Goal: Information Seeking & Learning: Find specific fact

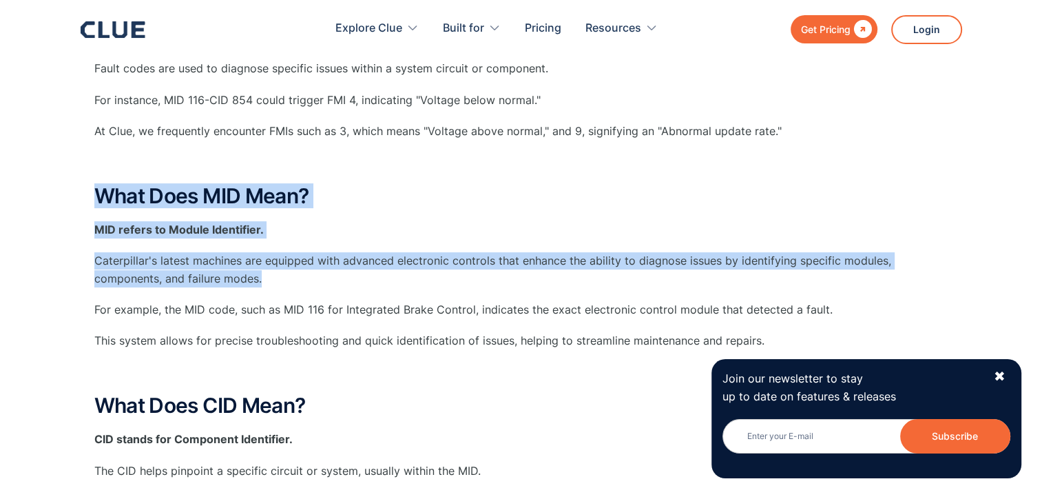
scroll to position [413, 0]
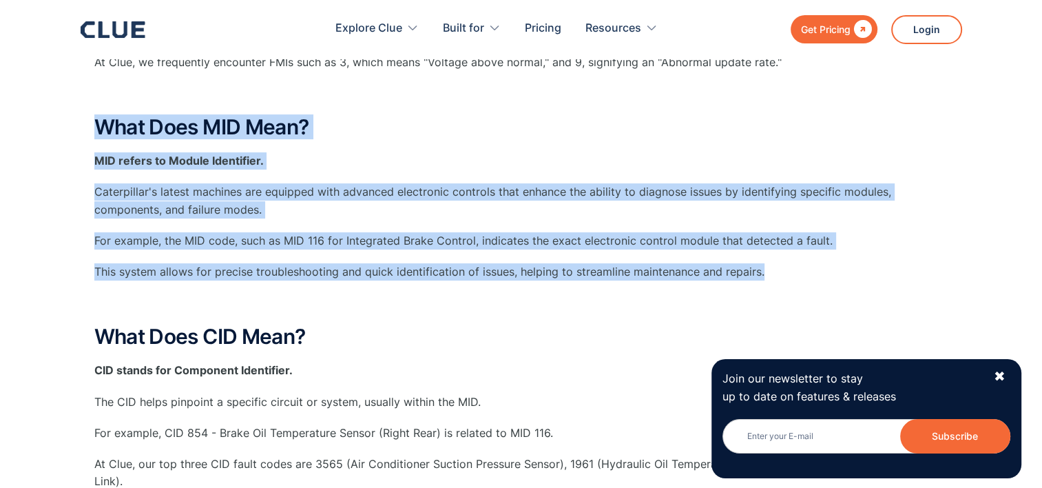
drag, startPoint x: 771, startPoint y: 275, endPoint x: 98, endPoint y: 118, distance: 690.3
click at [98, 118] on div "What Does FMI Mean? FMI refers to Failure Mode Identifier. Fault codes are used…" at bounding box center [521, 310] width 854 height 772
copy div "What Does MID Mean? MID refers to Module Identifier. Caterpillar's latest machi…"
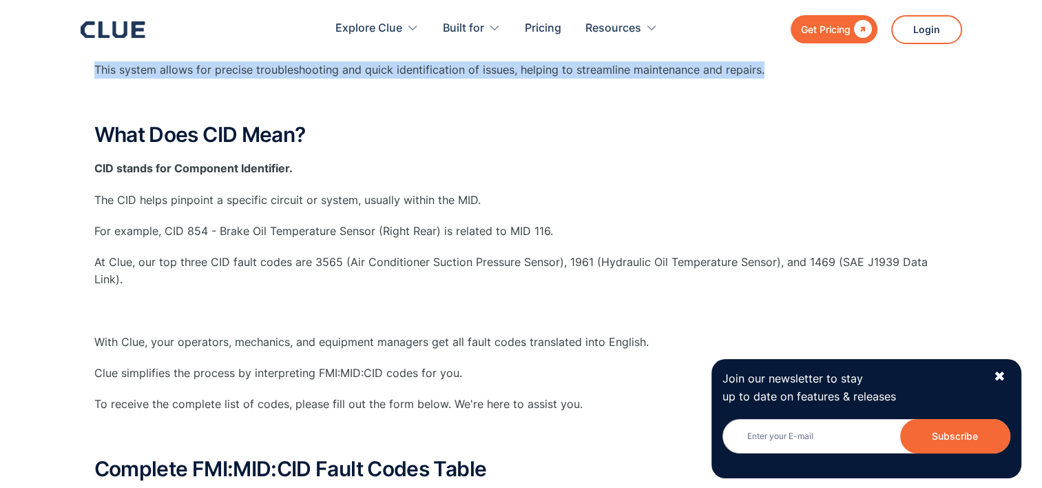
scroll to position [620, 0]
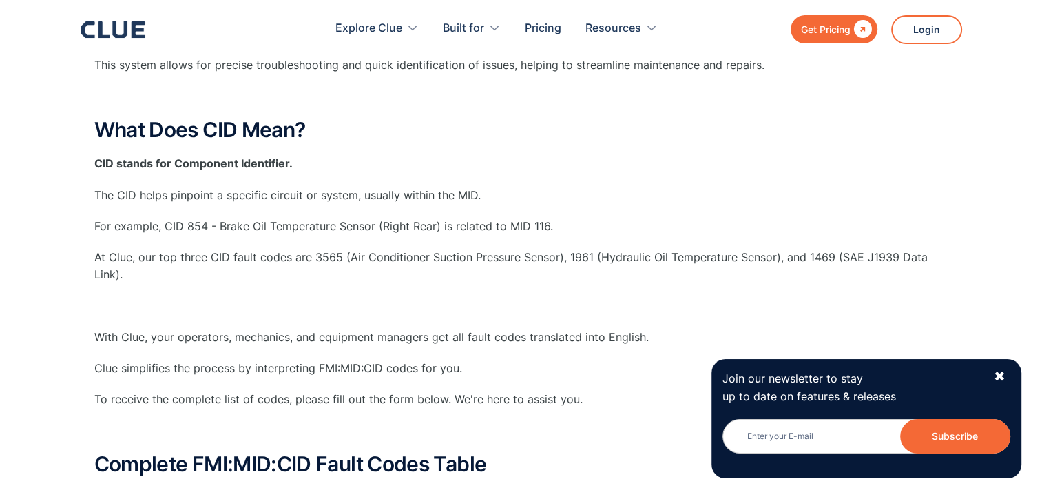
click at [181, 278] on p "At Clue, our top three CID fault codes are 3565 (Air Conditioner Suction Pressu…" at bounding box center [521, 266] width 854 height 34
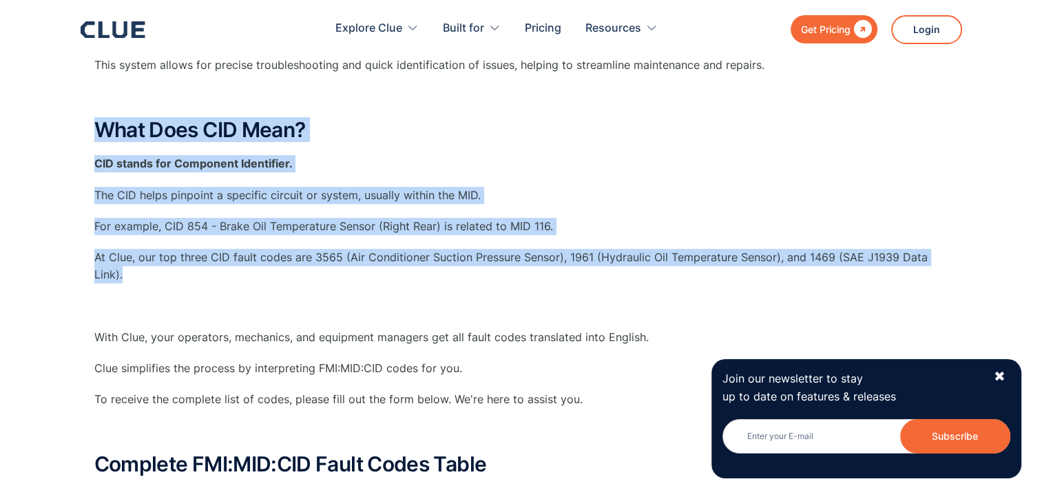
drag, startPoint x: 240, startPoint y: 277, endPoint x: 100, endPoint y: 132, distance: 201.7
click at [100, 132] on div "What Does FMI Mean? FMI refers to Failure Mode Identifier. Fault codes are used…" at bounding box center [521, 103] width 854 height 772
copy div "What Does CID Mean? CID stands for Component Identifier. The CID helps pinpoint…"
click at [653, 191] on p "The CID helps pinpoint a specific circuit or system, usually within the MID." at bounding box center [521, 195] width 854 height 17
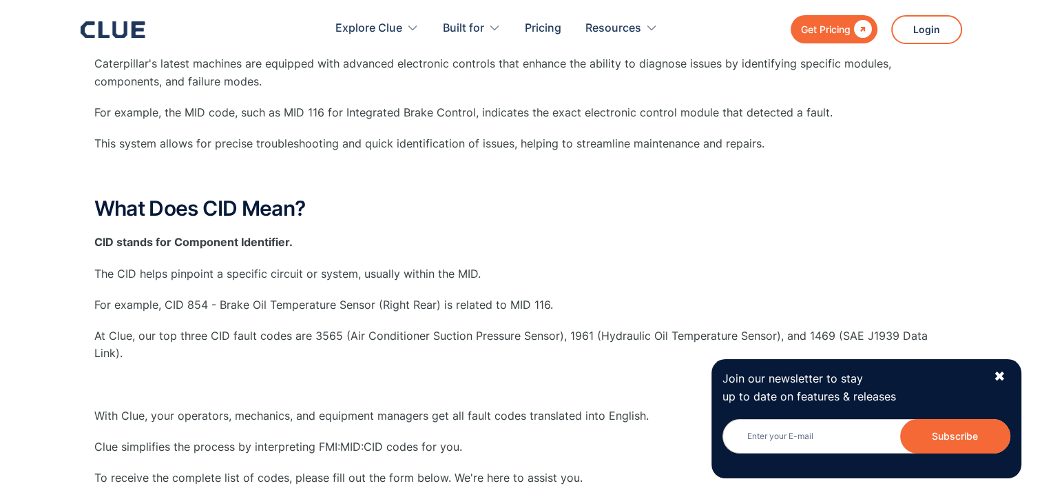
scroll to position [413, 0]
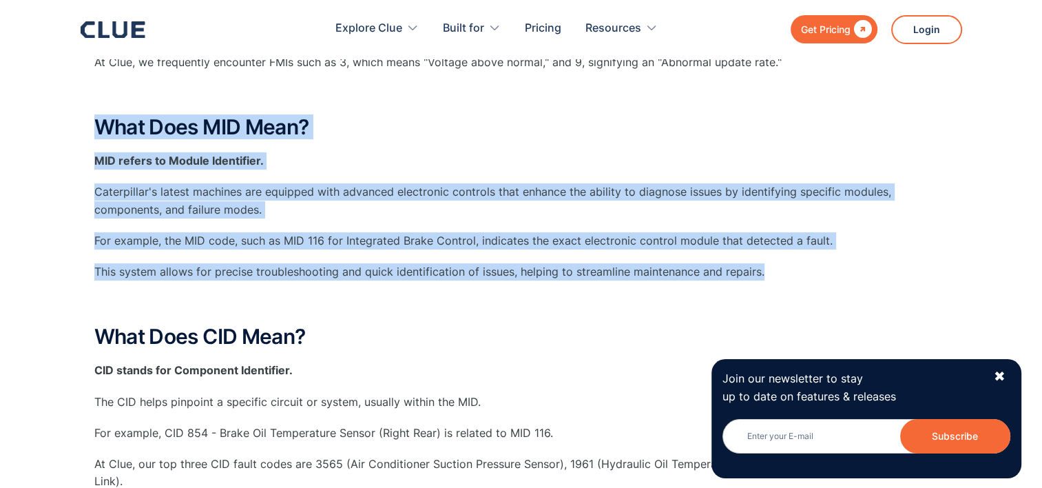
drag, startPoint x: 791, startPoint y: 270, endPoint x: 98, endPoint y: 132, distance: 705.9
click at [98, 132] on div "What Does FMI Mean? FMI refers to Failure Mode Identifier. Fault codes are used…" at bounding box center [521, 310] width 854 height 772
copy div "What Does MID Mean? MID refers to Module Identifier. Caterpillar's latest machi…"
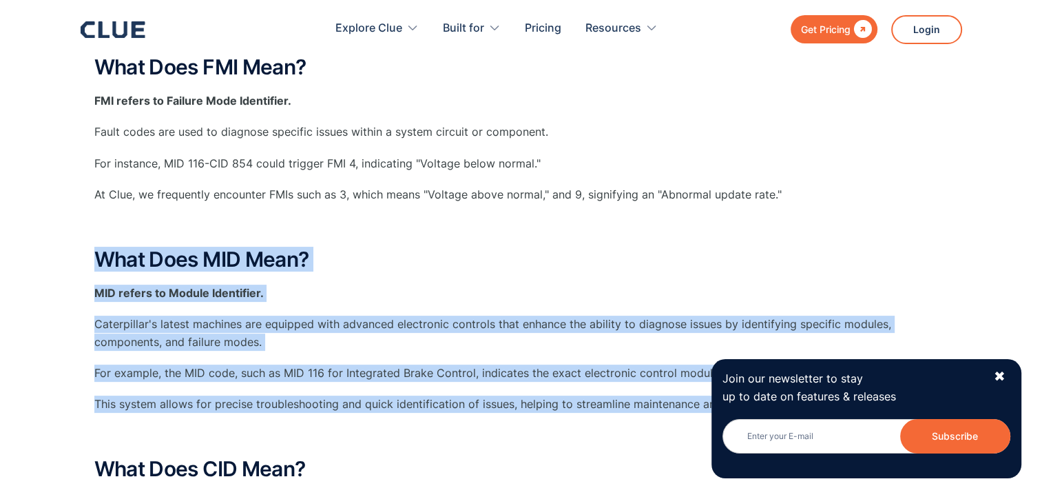
scroll to position [207, 0]
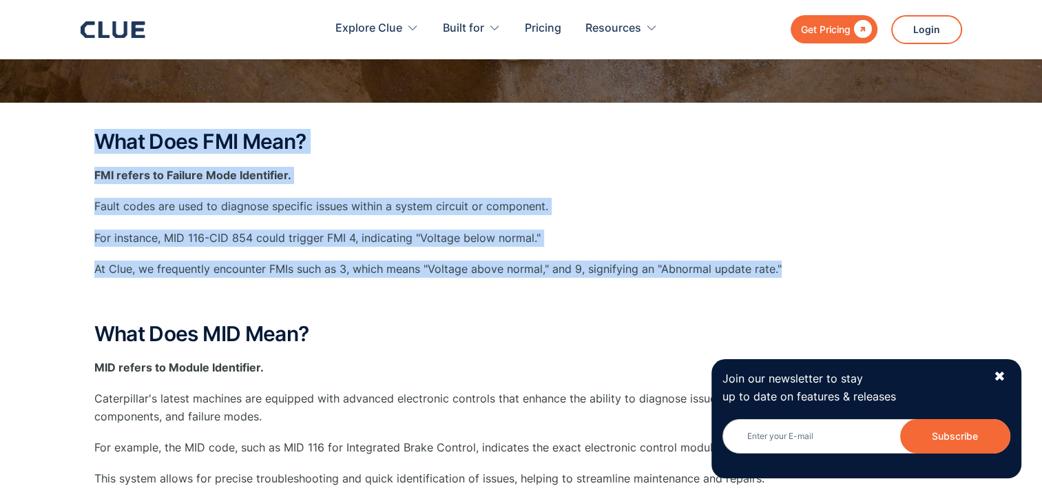
drag, startPoint x: 842, startPoint y: 276, endPoint x: 72, endPoint y: 173, distance: 777.6
copy div "What Does FMI Mean? FMI refers to Failure Mode Identifier. Fault codes are used…"
